Goal: Task Accomplishment & Management: Manage account settings

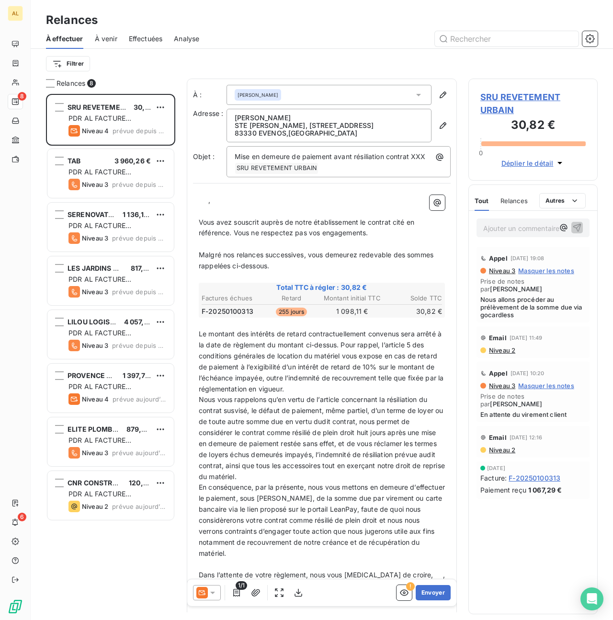
scroll to position [526, 129]
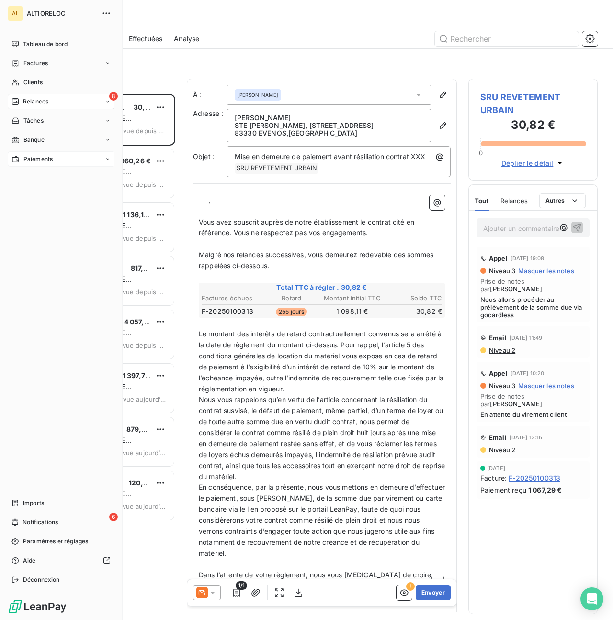
click at [22, 165] on div "Paiements" at bounding box center [61, 158] width 107 height 15
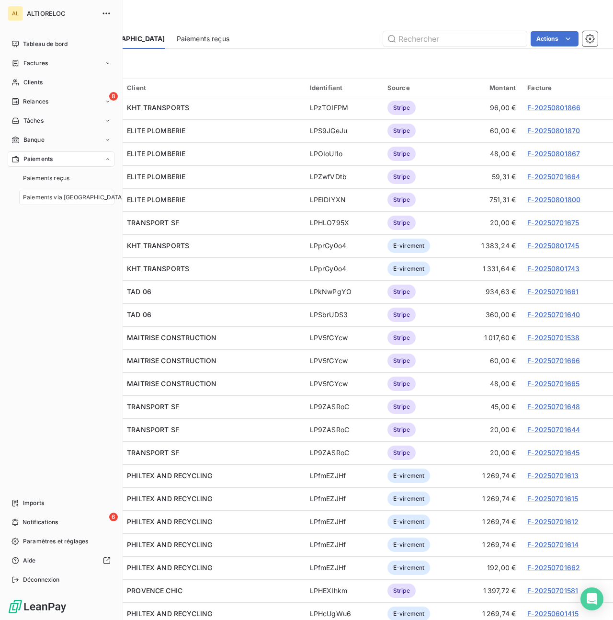
click at [22, 165] on div "Paiements" at bounding box center [61, 158] width 107 height 15
click at [42, 180] on span "Paiements reçus" at bounding box center [46, 178] width 46 height 9
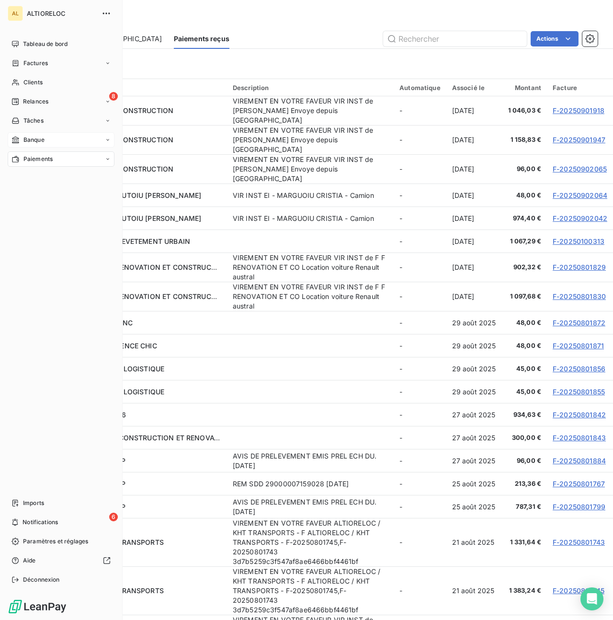
click at [31, 138] on span "Banque" at bounding box center [33, 140] width 21 height 9
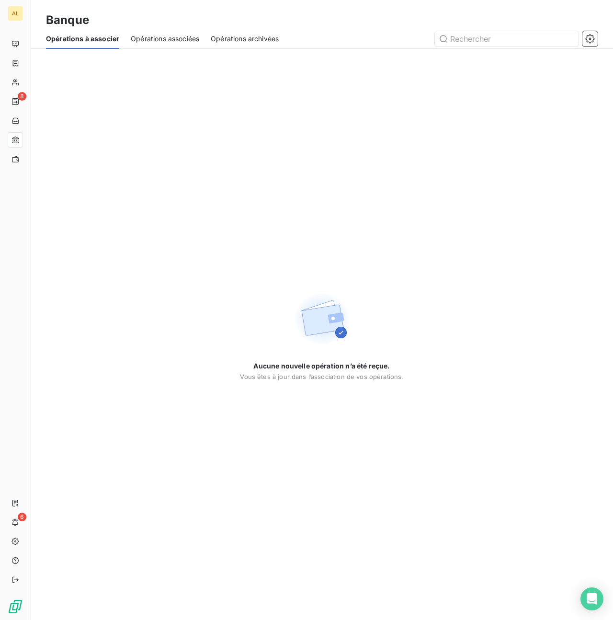
click at [235, 43] on span "Opérations archivées" at bounding box center [245, 39] width 68 height 10
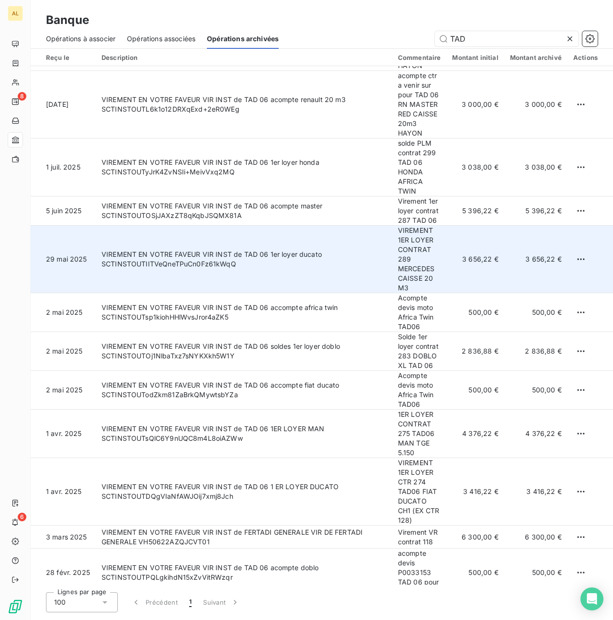
scroll to position [94, 0]
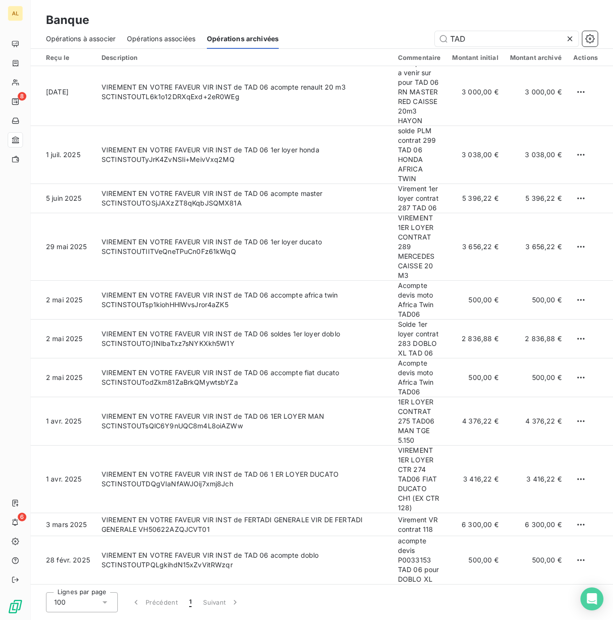
click at [165, 39] on span "Opérations associées" at bounding box center [161, 39] width 68 height 10
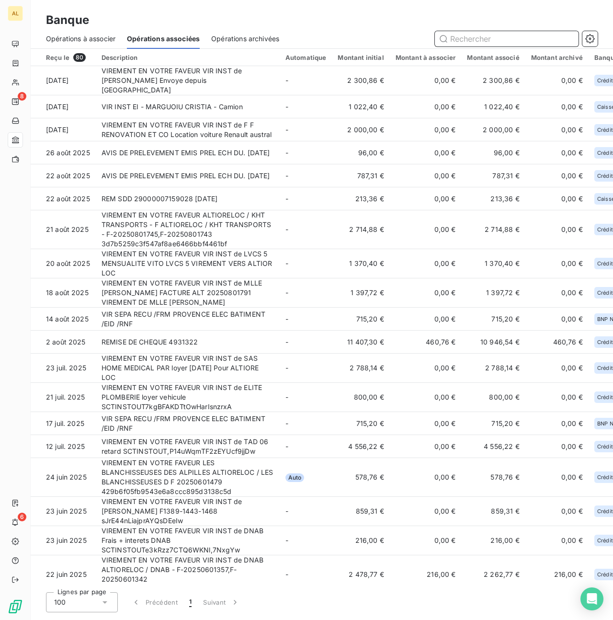
click at [242, 36] on span "Opérations archivées" at bounding box center [245, 39] width 68 height 10
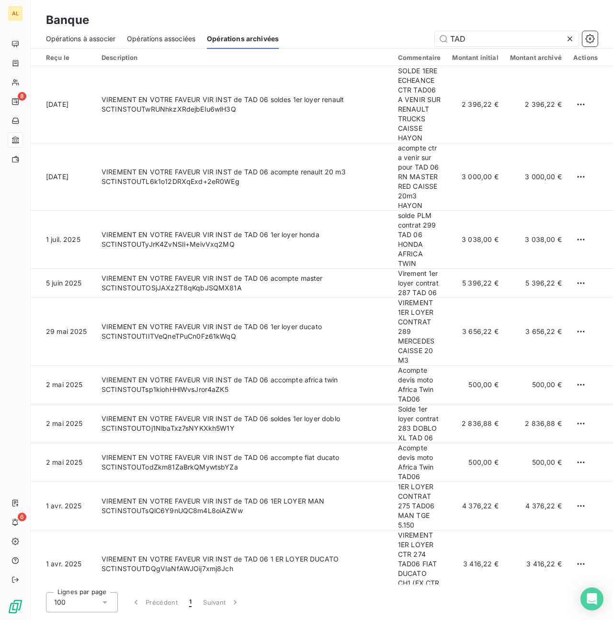
click at [167, 37] on span "Opérations associées" at bounding box center [161, 39] width 68 height 10
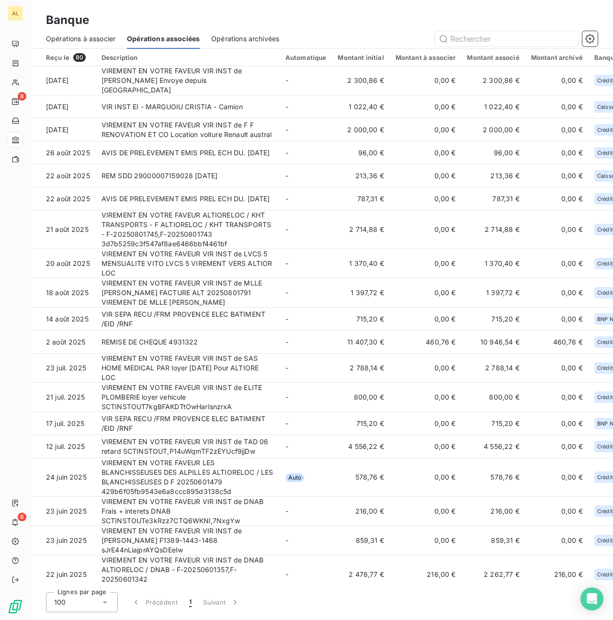
click at [226, 36] on span "Opérations archivées" at bounding box center [245, 39] width 68 height 10
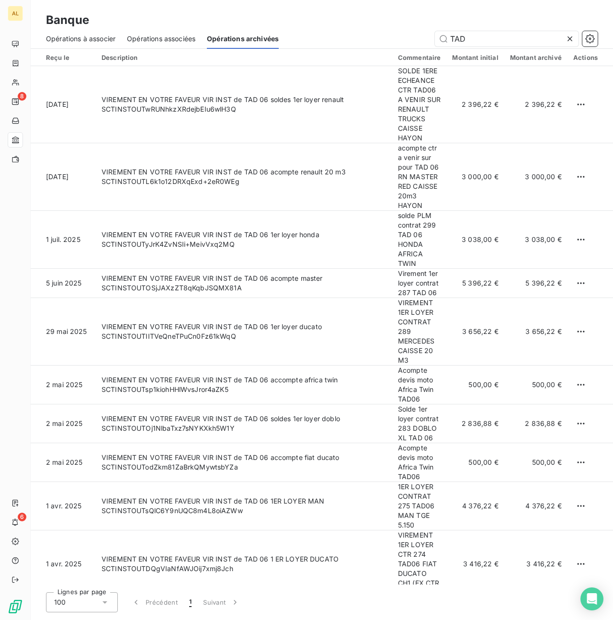
click at [569, 40] on icon at bounding box center [570, 39] width 10 height 10
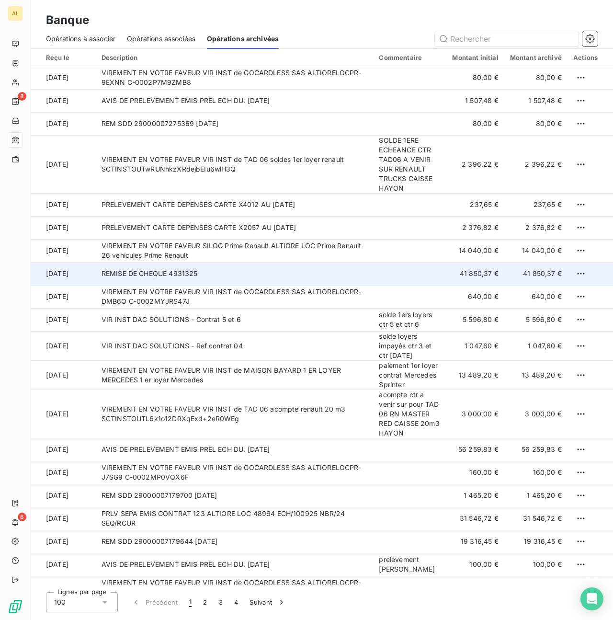
scroll to position [6, 0]
